Goal: Task Accomplishment & Management: Book appointment/travel/reservation

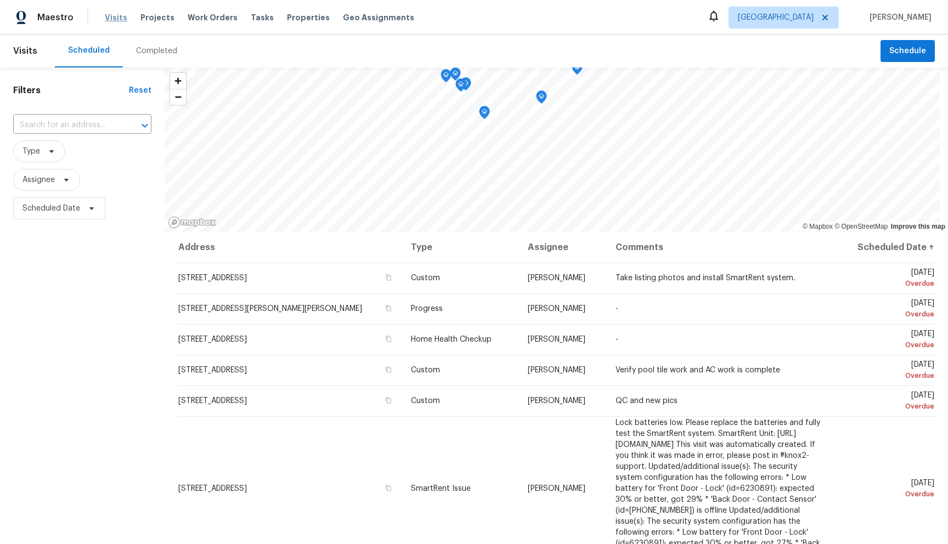
click at [116, 17] on span "Visits" at bounding box center [116, 17] width 22 height 11
click at [889, 50] on span "Schedule" at bounding box center [907, 51] width 37 height 14
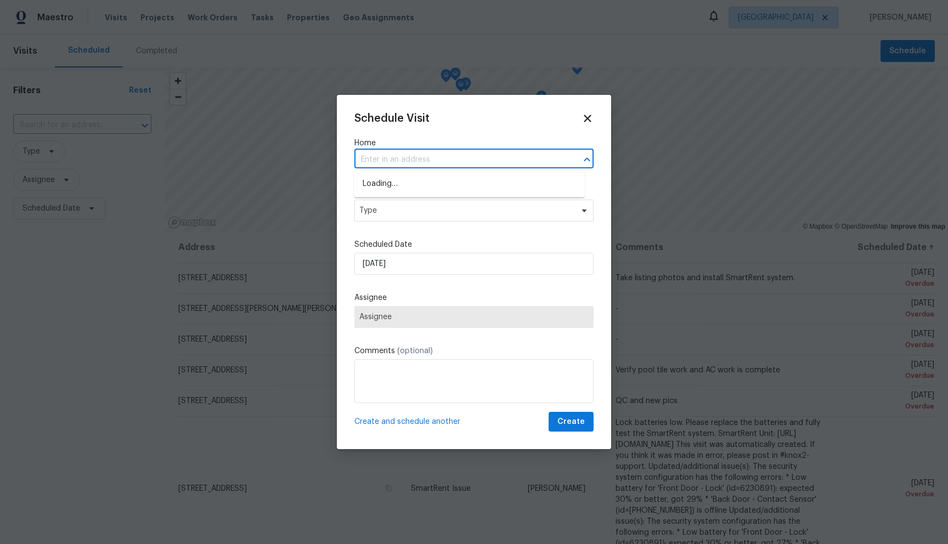
click at [420, 165] on input "text" at bounding box center [458, 159] width 208 height 17
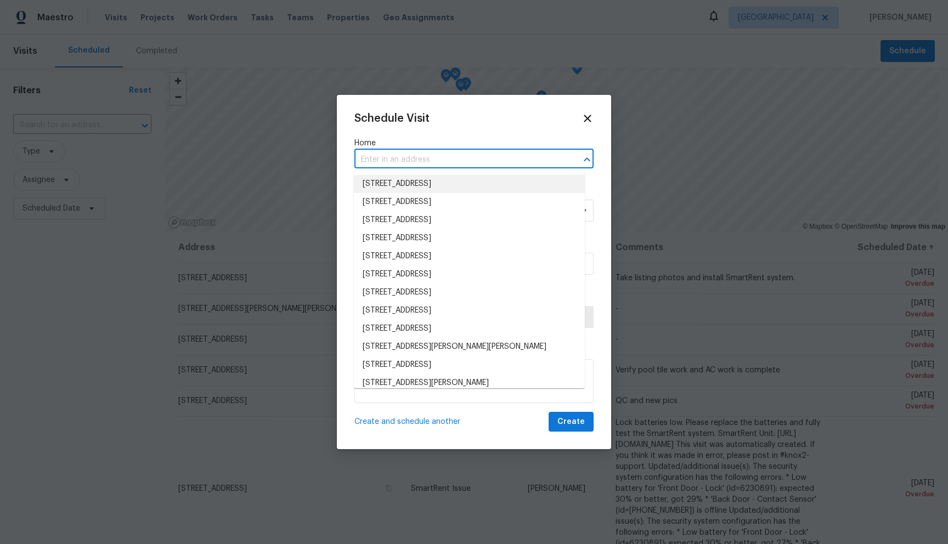
click at [446, 188] on li "5122 Eagle Blvd, Land O Lakes, FL 34639" at bounding box center [469, 184] width 231 height 18
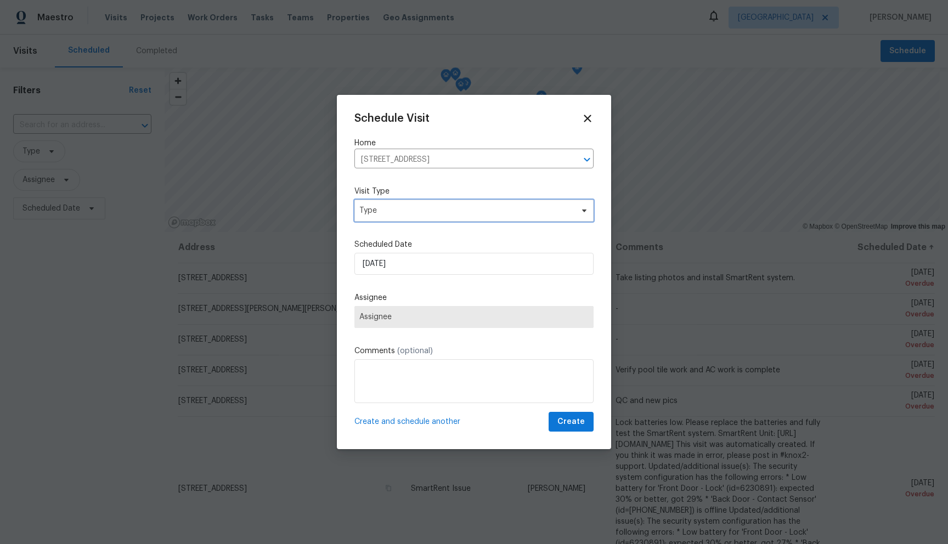
click at [429, 213] on span "Type" at bounding box center [465, 210] width 213 height 11
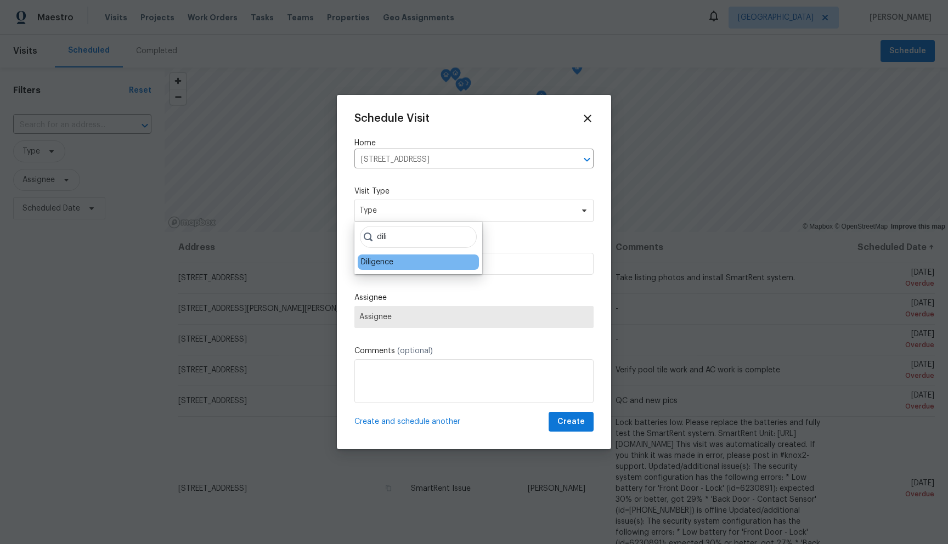
type input "dili"
click at [402, 266] on div "Diligence" at bounding box center [418, 262] width 121 height 15
click at [376, 268] on div "Diligence" at bounding box center [418, 262] width 121 height 15
click at [379, 264] on div "Diligence" at bounding box center [377, 262] width 32 height 11
type input "09/22/2025 3:25 pm"
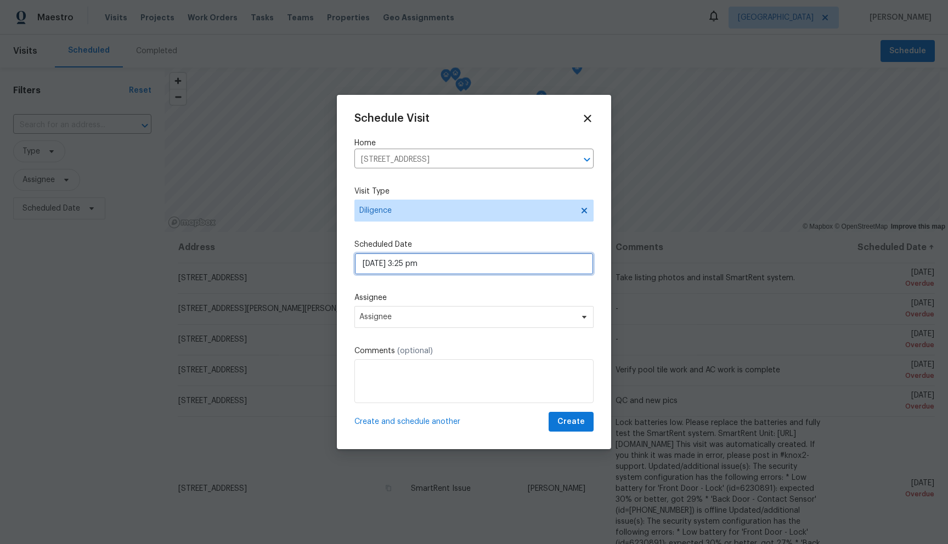
click at [379, 268] on input "09/22/2025 3:25 pm" at bounding box center [473, 264] width 239 height 22
select select "pm"
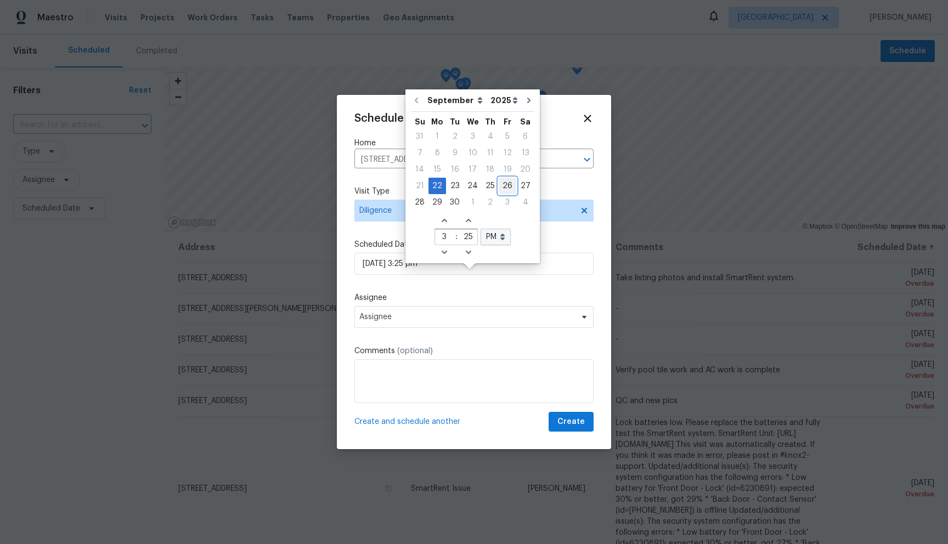
click at [509, 184] on div "26" at bounding box center [508, 185] width 18 height 15
type input "09/26/2025 3:25 pm"
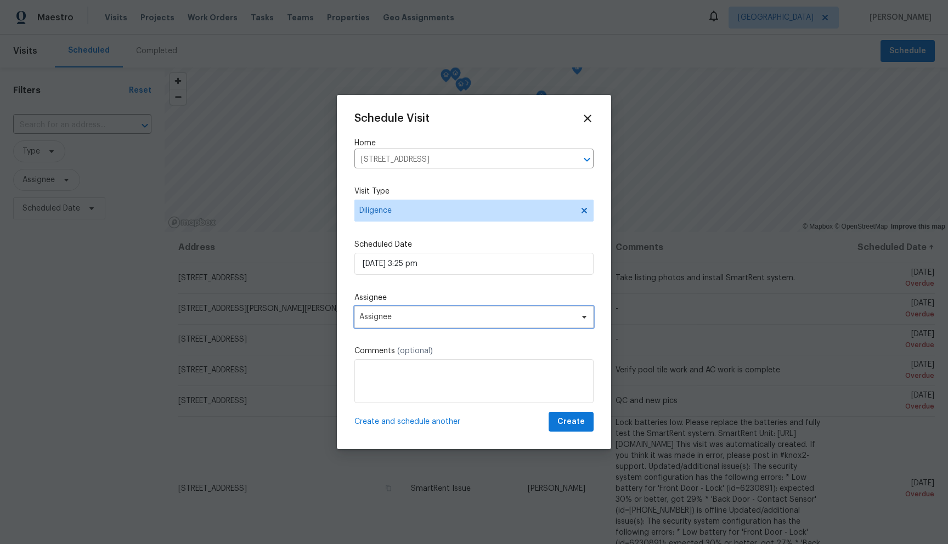
click at [488, 319] on span "Assignee" at bounding box center [466, 317] width 215 height 9
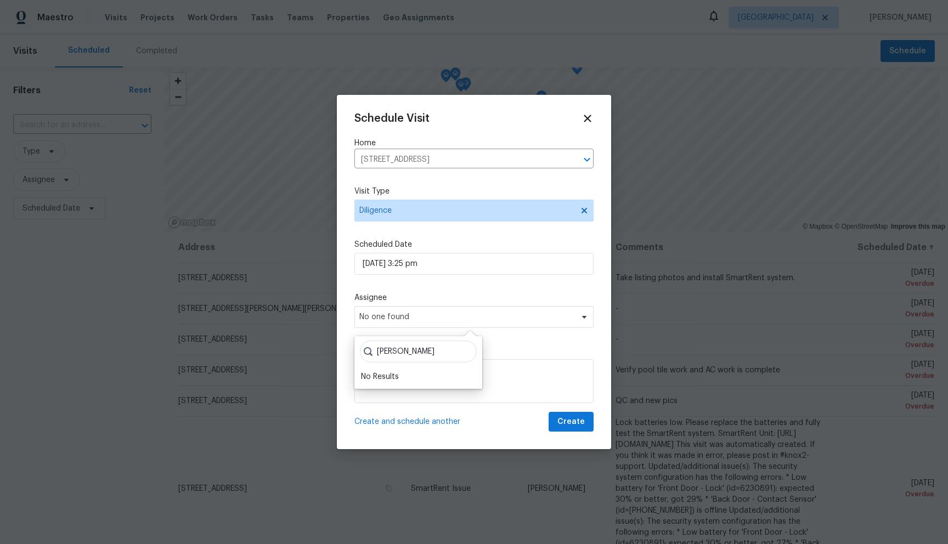
type input "marcin"
click at [458, 351] on input "marcin" at bounding box center [418, 352] width 117 height 22
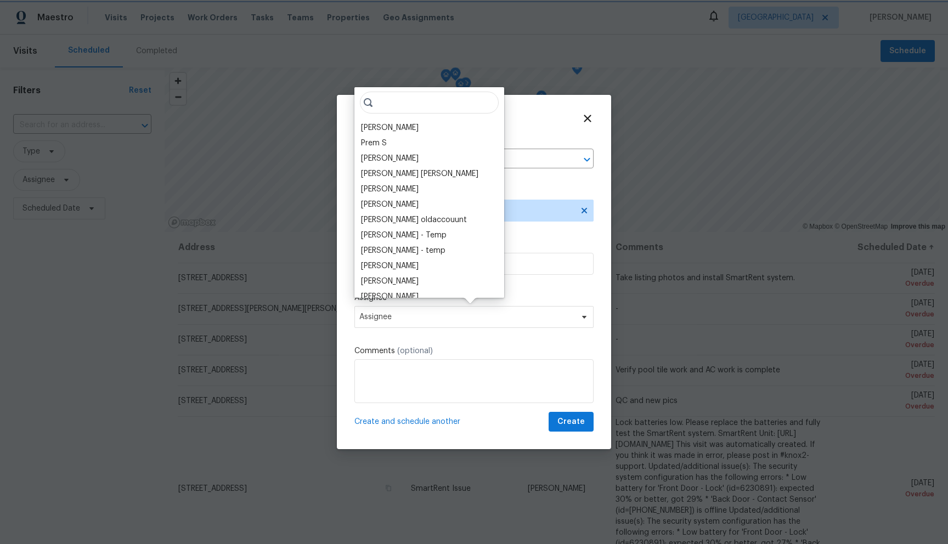
click at [515, 238] on div "Schedule Visit Home 5122 Eagle Blvd, Land O Lakes, FL 34639 ​ Visit Type Dilige…" at bounding box center [473, 272] width 239 height 320
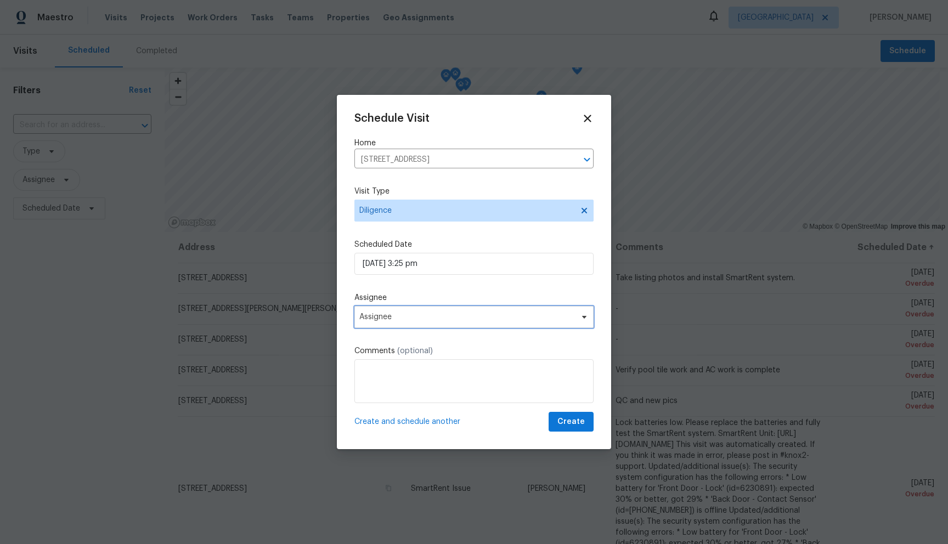
click at [483, 318] on span "Assignee" at bounding box center [466, 317] width 215 height 9
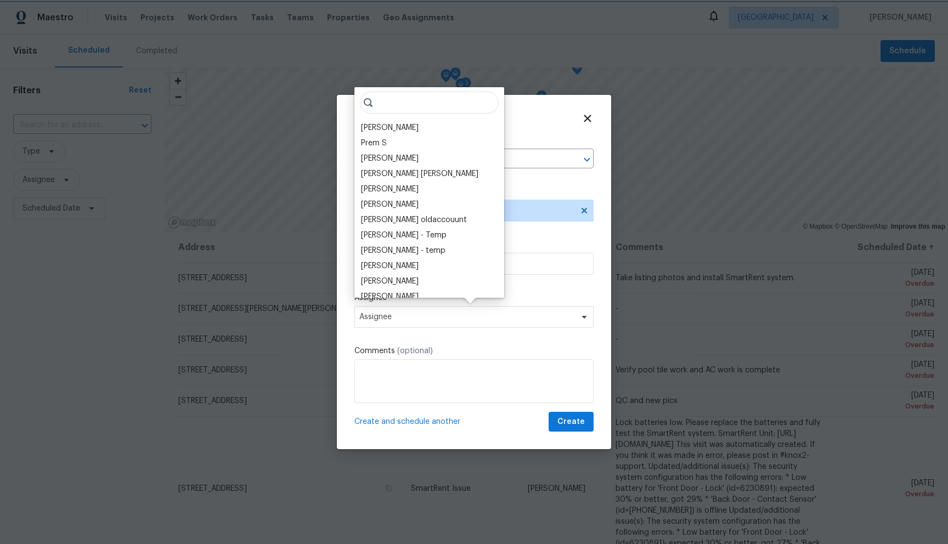
click at [523, 297] on label "Assignee" at bounding box center [473, 297] width 239 height 11
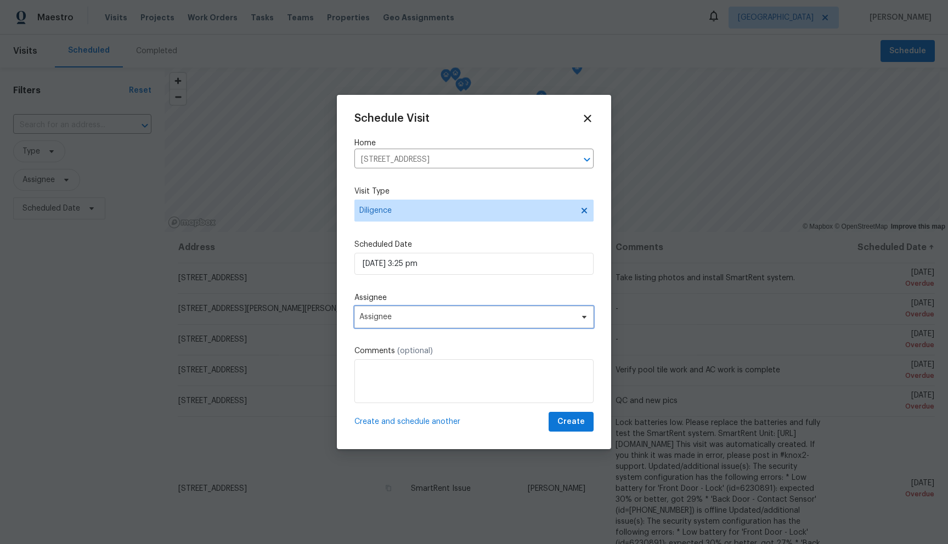
click at [518, 311] on span "Assignee" at bounding box center [473, 317] width 239 height 22
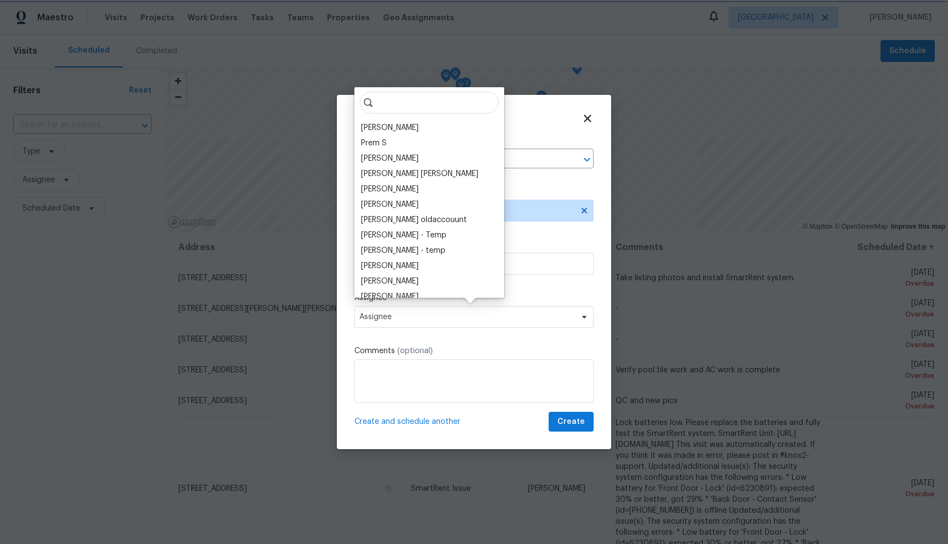
click at [522, 297] on label "Assignee" at bounding box center [473, 297] width 239 height 11
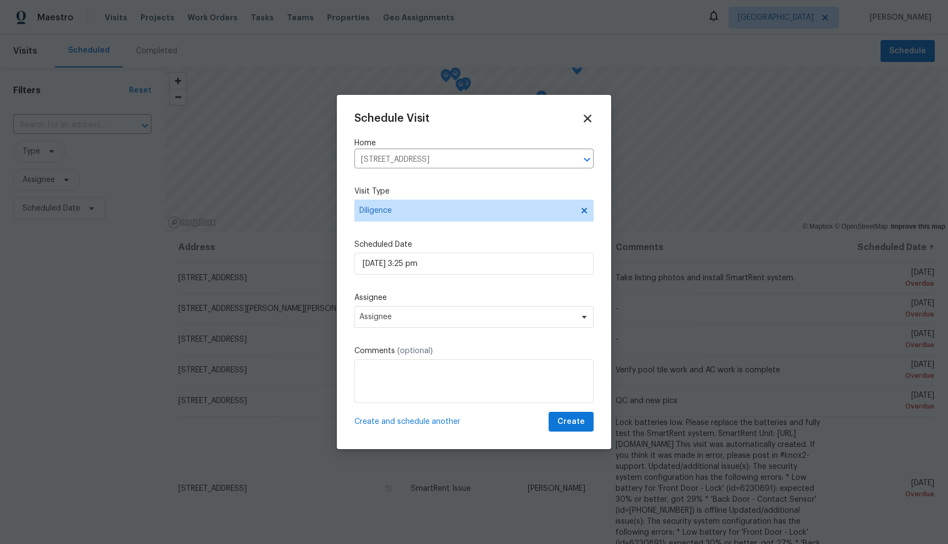
click at [584, 117] on icon at bounding box center [588, 119] width 8 height 8
